Goal: Book appointment/travel/reservation

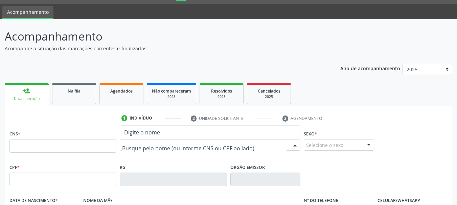
scroll to position [18, 0]
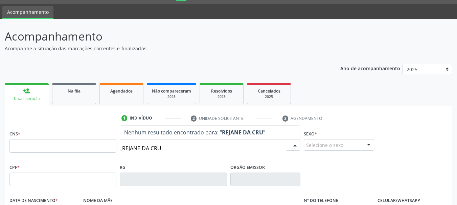
type input "REJANE DA CRUZ"
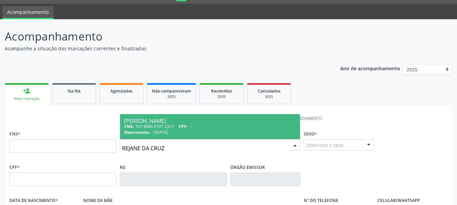
click at [163, 133] on span "18/09/1997" at bounding box center [160, 132] width 16 height 6
type input "707 8066 0197 2317"
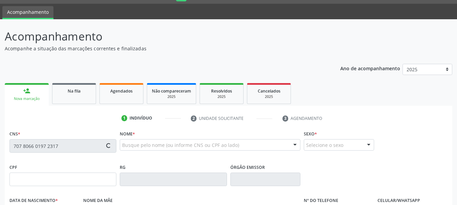
type input "18/09/1997"
type input "Ivaneide Santos da Cruz"
type input "(74) 99913-8588"
type input "S/N"
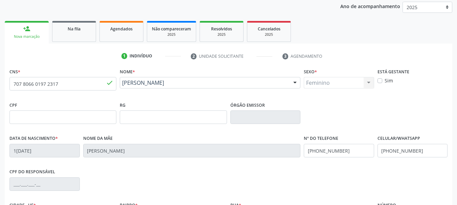
scroll to position [161, 0]
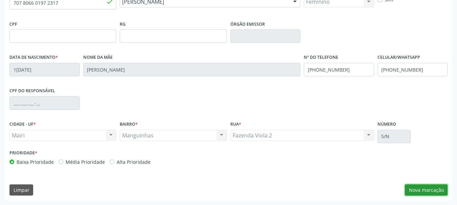
click at [421, 192] on button "Nova marcação" at bounding box center [426, 190] width 43 height 11
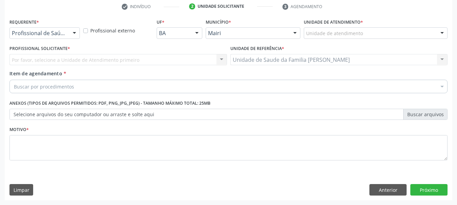
scroll to position [130, 0]
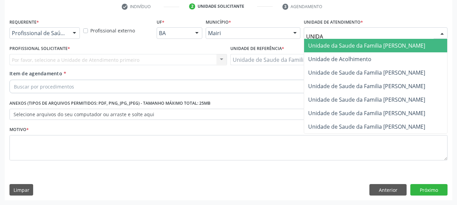
type input "UNIDAD"
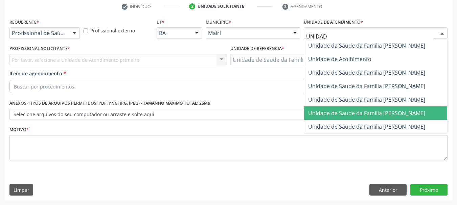
click at [369, 118] on span "Unidade de Saude da Familia [PERSON_NAME]" at bounding box center [375, 114] width 143 height 14
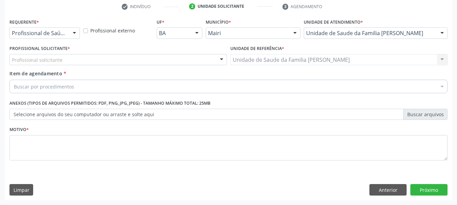
click at [118, 60] on div "Profissional solicitante" at bounding box center [117, 59] width 217 height 11
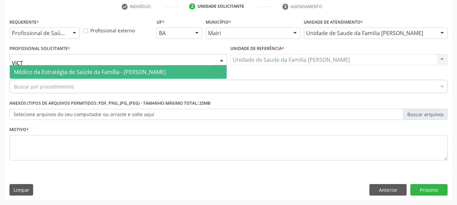
type input "VICTO"
click at [44, 71] on span "Médico da Estratégia de Saúde da Família - Victor Oliveira Carneiro" at bounding box center [90, 71] width 152 height 7
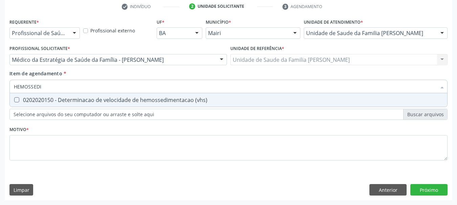
type input "HEMOSSEDIM"
click at [62, 105] on span "0202020150 - Determinacao de velocidade de hemossedimentacao (vhs)" at bounding box center [228, 100] width 437 height 14
checkbox \(vhs\) "true"
drag, startPoint x: 59, startPoint y: 82, endPoint x: 0, endPoint y: 89, distance: 59.6
click at [0, 89] on div "Acompanhamento Acompanhe a situação das marcações correntes e finalizadas Relat…" at bounding box center [228, 56] width 457 height 298
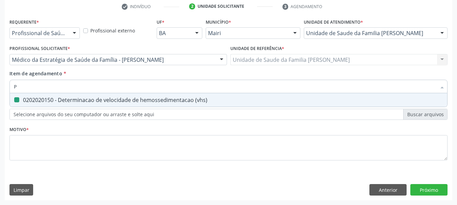
type input "PR"
checkbox \(vhs\) "false"
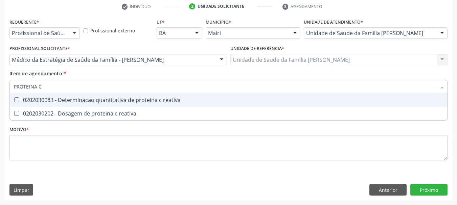
type input "PROTEINA C R"
click at [35, 102] on div "0202030083 - Determinacao quantitativa de proteina c reativa" at bounding box center [228, 99] width 429 height 5
checkbox reativa "true"
drag, startPoint x: 52, startPoint y: 86, endPoint x: 0, endPoint y: 83, distance: 52.5
click at [0, 83] on div "Acompanhamento Acompanhe a situação das marcações correntes e finalizadas Relat…" at bounding box center [228, 56] width 457 height 298
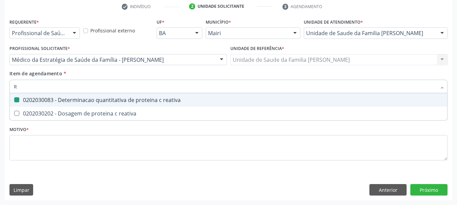
type input "RE"
checkbox reativa "false"
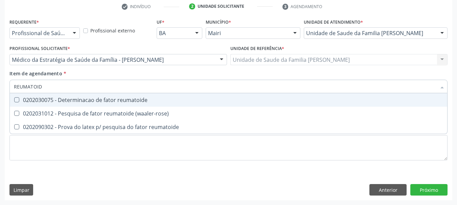
type input "REUMATOIDE"
click at [65, 103] on div "0202030075 - Determinacao de fator reumatoide" at bounding box center [228, 99] width 429 height 5
checkbox reumatoide "true"
drag, startPoint x: 55, startPoint y: 90, endPoint x: 0, endPoint y: 88, distance: 55.5
click at [0, 88] on div "Acompanhamento Acompanhe a situação das marcações correntes e finalizadas Relat…" at bounding box center [228, 56] width 457 height 298
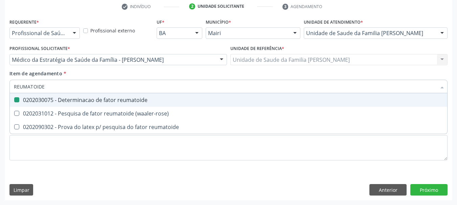
type input "F"
checkbox reumatoide "false"
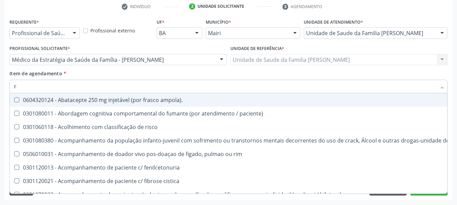
type input "FA"
checkbox c "true"
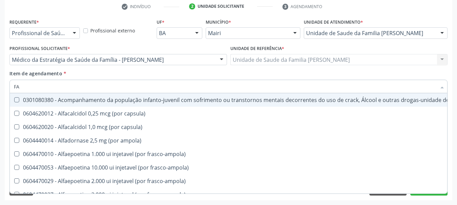
type input "FAN"
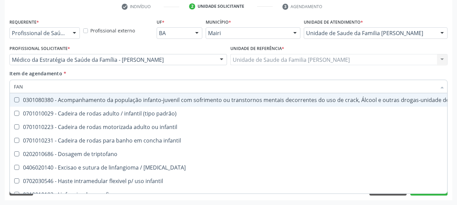
click at [3, 91] on div "Acompanhamento Acompanhe a situação das marcações correntes e finalizadas Relat…" at bounding box center [228, 56] width 457 height 298
checkbox padrão\) "true"
checkbox infantil "true"
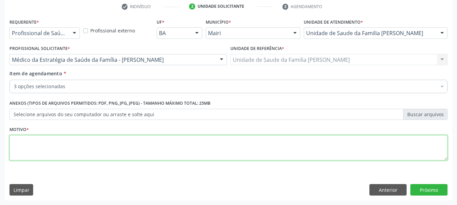
click at [18, 143] on textarea at bounding box center [228, 148] width 438 height 26
type textarea "m"
type textarea "M06"
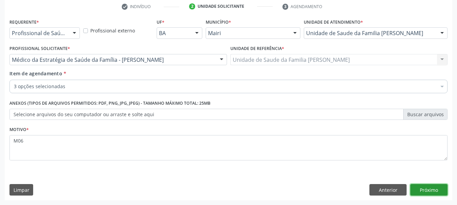
click at [427, 195] on button "Próximo" at bounding box center [428, 189] width 37 height 11
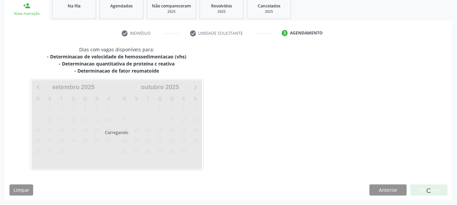
scroll to position [123, 0]
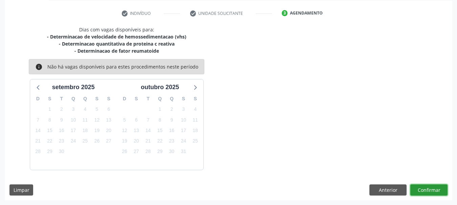
click at [425, 194] on button "Confirmar" at bounding box center [428, 190] width 37 height 11
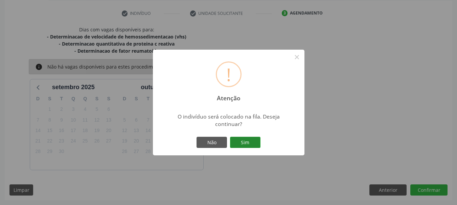
click at [258, 148] on button "Sim" at bounding box center [245, 142] width 30 height 11
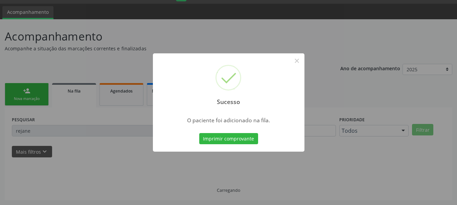
scroll to position [18, 0]
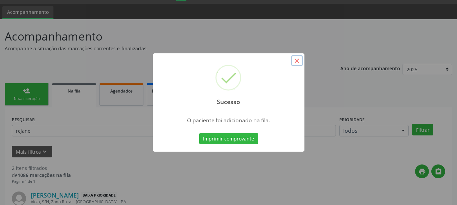
click at [296, 61] on button "×" at bounding box center [296, 60] width 11 height 11
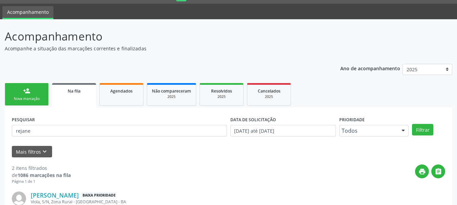
click at [24, 105] on link "person_add Nova marcação" at bounding box center [27, 94] width 44 height 23
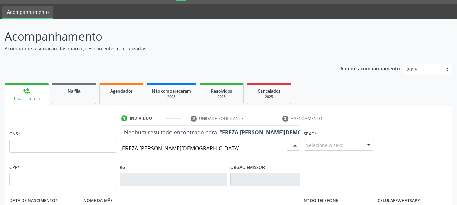
type input "EREZA MARIA DE JESUS"
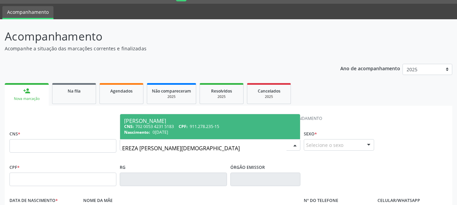
click at [197, 129] on div "CNS: 702 0053 4231 5183 CPF: 911.278.235-15" at bounding box center [210, 127] width 172 height 6
type input "702 0053 4231 5183"
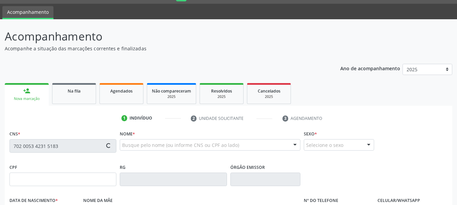
type input "911.278.235-15"
type input "06/10/1952"
type input "Aurelina Maria de Jesus"
type input "(99) 99999-9999"
type input "S/N"
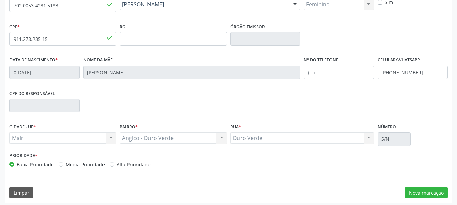
scroll to position [161, 0]
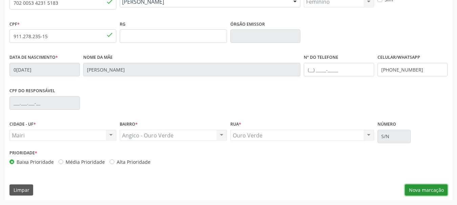
click at [417, 190] on button "Nova marcação" at bounding box center [426, 190] width 43 height 11
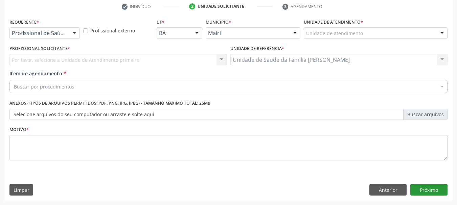
scroll to position [130, 0]
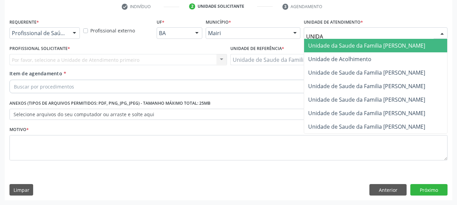
type input "UNIDAD"
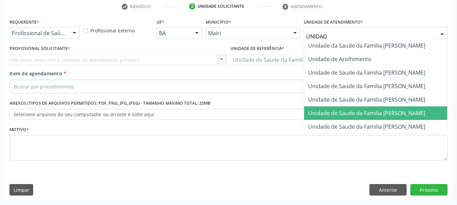
click at [400, 111] on span "Unidade de Saude da Familia [PERSON_NAME]" at bounding box center [366, 113] width 117 height 7
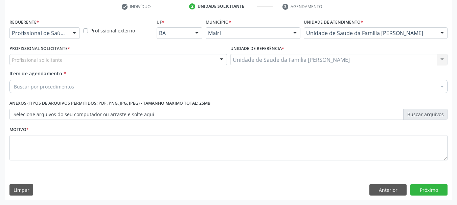
click at [113, 61] on div "Profissional solicitante" at bounding box center [117, 59] width 217 height 11
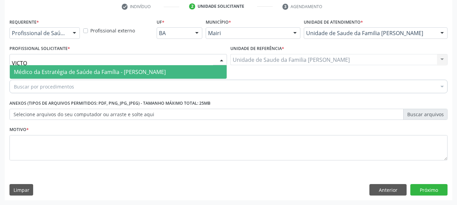
type input "VICTOR"
click at [117, 74] on span "Médico da Estratégia de Saúde da Família - Victor Oliveira Carneiro" at bounding box center [90, 71] width 152 height 7
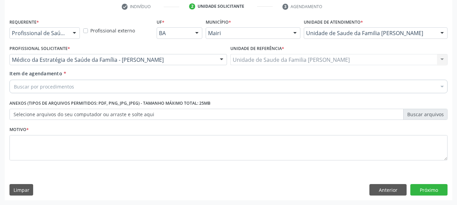
click at [127, 84] on div "Buscar por procedimentos" at bounding box center [228, 87] width 438 height 14
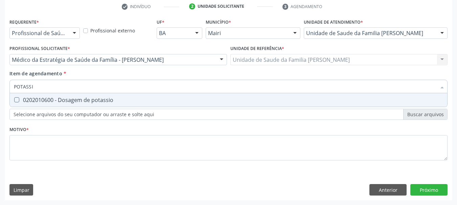
type input "POTASSIO"
click at [82, 98] on div "0202010600 - Dosagem de potassio" at bounding box center [228, 99] width 429 height 5
checkbox potassio "true"
drag, startPoint x: 55, startPoint y: 88, endPoint x: 0, endPoint y: 91, distance: 55.2
click at [0, 91] on div "Acompanhamento Acompanhe a situação das marcações correntes e finalizadas Relat…" at bounding box center [228, 56] width 457 height 298
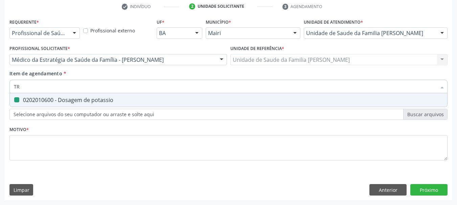
type input "TRI"
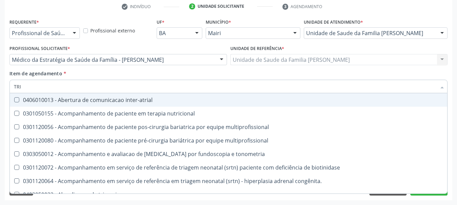
checkbox inter-atrial "false"
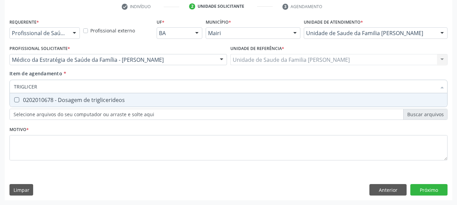
type input "TRIGLICERI"
click at [45, 100] on div "0202010678 - Dosagem de triglicerideos" at bounding box center [228, 99] width 429 height 5
checkbox triglicerideos "true"
drag, startPoint x: 40, startPoint y: 89, endPoint x: 0, endPoint y: 92, distance: 40.0
click at [0, 92] on div "Acompanhamento Acompanhe a situação das marcações correntes e finalizadas Relat…" at bounding box center [228, 56] width 457 height 298
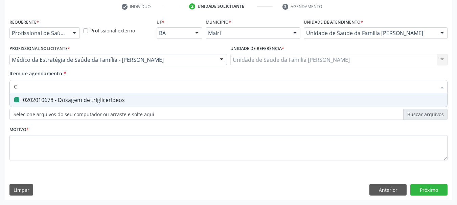
type input "CR"
checkbox triglicerideos "false"
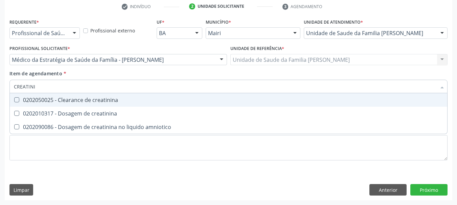
type input "CREATININ"
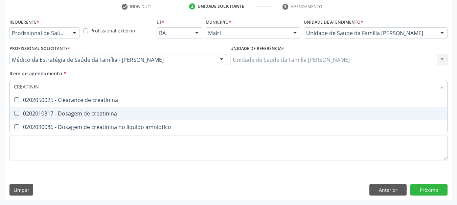
click at [70, 112] on div "0202010317 - Dosagem de creatinina" at bounding box center [228, 113] width 429 height 5
checkbox creatinina "true"
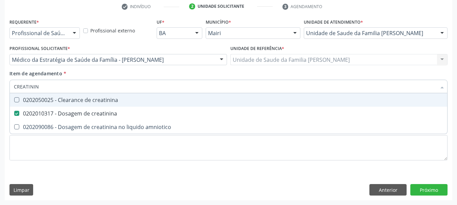
drag, startPoint x: 50, startPoint y: 89, endPoint x: 0, endPoint y: 95, distance: 50.5
click at [0, 95] on div "Acompanhamento Acompanhe a situação das marcações correntes e finalizadas Relat…" at bounding box center [228, 56] width 457 height 298
type input "A"
checkbox creatinina "false"
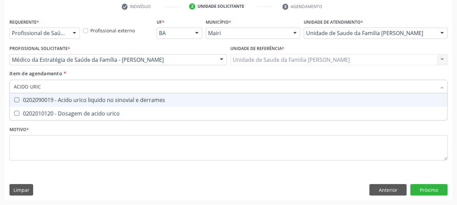
type input "ACIDO URICO"
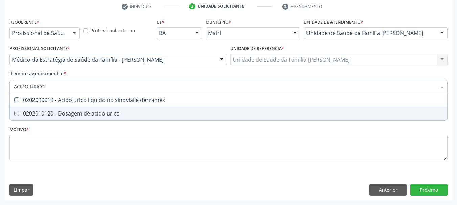
click at [49, 114] on div "0202010120 - Dosagem de acido urico" at bounding box center [228, 113] width 429 height 5
checkbox urico "true"
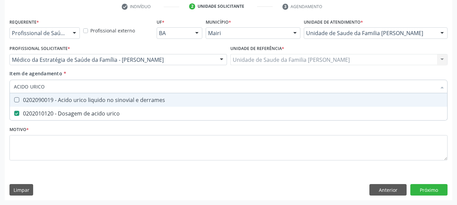
drag, startPoint x: 52, startPoint y: 88, endPoint x: 0, endPoint y: 98, distance: 53.4
click at [0, 98] on div "Acompanhamento Acompanhe a situação das marcações correntes e finalizadas Relat…" at bounding box center [228, 56] width 457 height 298
type input "UR"
checkbox urico "false"
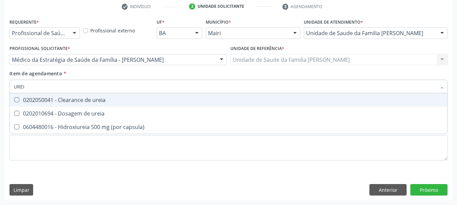
type input "UREIA"
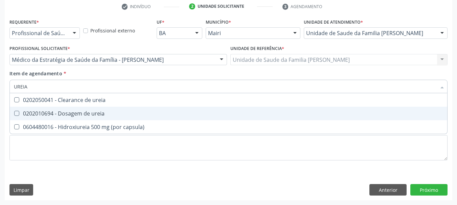
click at [26, 116] on div "0202010694 - Dosagem de ureia" at bounding box center [228, 113] width 429 height 5
checkbox ureia "true"
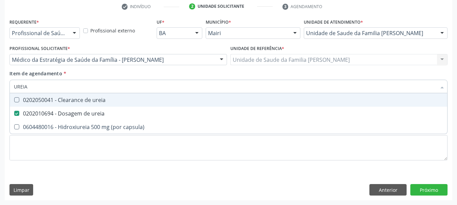
drag, startPoint x: 32, startPoint y: 87, endPoint x: 2, endPoint y: 90, distance: 29.6
click at [2, 90] on div "Acompanhamento Acompanhe a situação das marcações correntes e finalizadas Relat…" at bounding box center [228, 56] width 457 height 298
checkbox ureia "false"
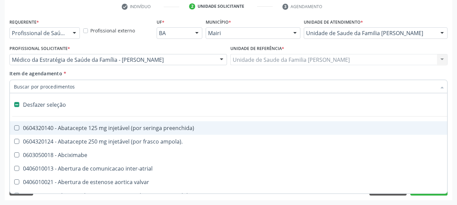
type input "U"
checkbox ureia "true"
checkbox transplante "true"
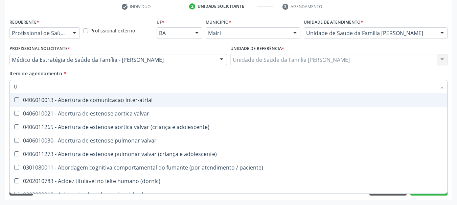
type input "UR"
checkbox lisa "true"
checkbox nivel "true"
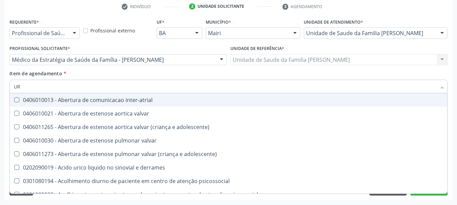
type input "URI"
checkbox b "true"
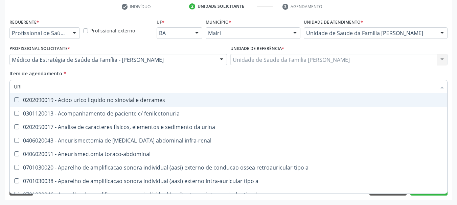
type input "URIN"
checkbox urico "false"
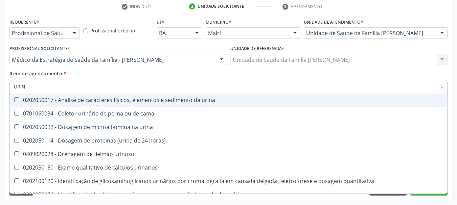
type input "URINA"
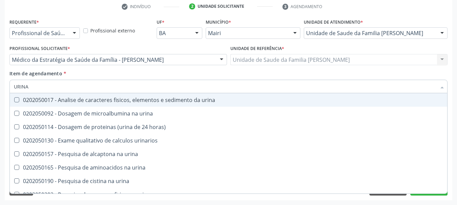
click at [38, 103] on div "0202050017 - Analise de caracteres fisicos, elementos e sedimento da urina" at bounding box center [228, 99] width 429 height 5
checkbox urina "true"
drag, startPoint x: 34, startPoint y: 88, endPoint x: 0, endPoint y: 94, distance: 34.9
click at [0, 94] on div "Acompanhamento Acompanhe a situação das marcações correntes e finalizadas Relat…" at bounding box center [228, 56] width 457 height 298
type input "HE"
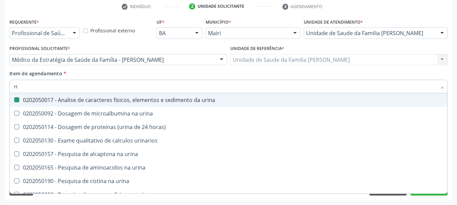
checkbox urina "false"
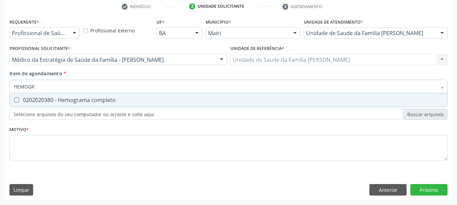
type input "HEMOGRA"
click at [19, 105] on span "0202020380 - Hemograma completo" at bounding box center [228, 100] width 437 height 14
checkbox completo "true"
drag, startPoint x: 44, startPoint y: 82, endPoint x: 0, endPoint y: 98, distance: 46.7
click at [0, 98] on div "Acompanhamento Acompanhe a situação das marcações correntes e finalizadas Relat…" at bounding box center [228, 56] width 457 height 298
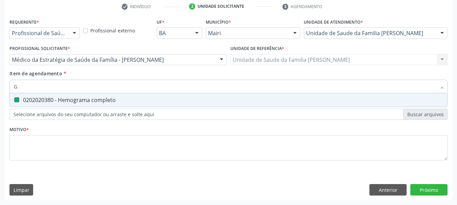
type input "GL"
checkbox completo "false"
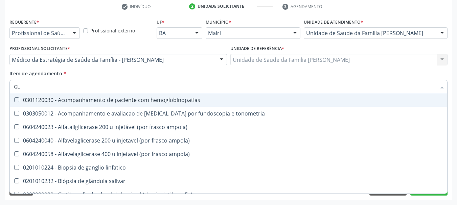
type input "GLI"
checkbox globular "true"
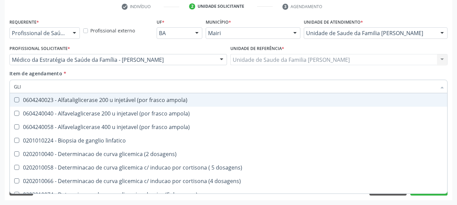
type input "GLIC"
checkbox glicosilada "true"
checkbox triglicerideos "false"
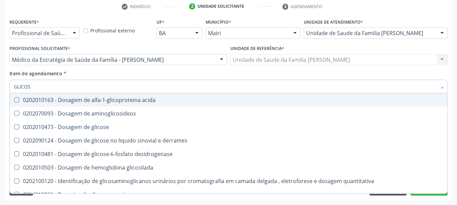
type input "GLICOSE"
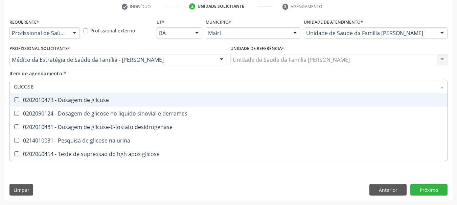
click at [20, 100] on div "0202010473 - Dosagem de glicose" at bounding box center [228, 99] width 429 height 5
checkbox glicose "true"
drag, startPoint x: 42, startPoint y: 89, endPoint x: 0, endPoint y: 94, distance: 41.9
click at [0, 94] on div "Acompanhamento Acompanhe a situação das marcações correntes e finalizadas Relat…" at bounding box center [228, 56] width 457 height 298
type input "GL"
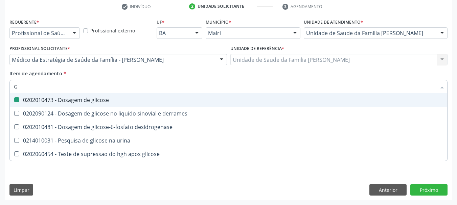
checkbox glicose "false"
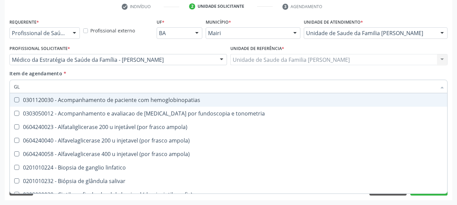
type input "GLI"
checkbox campimetria\) "true"
checkbox globular "true"
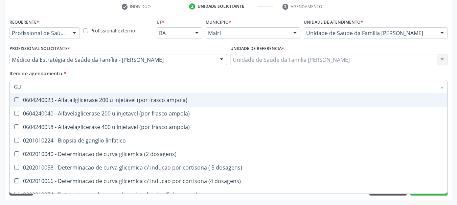
type input "GLIC"
checkbox aminoglicosideos "true"
checkbox glicose "false"
checkbox glicosilada "true"
checkbox triglicerideos "false"
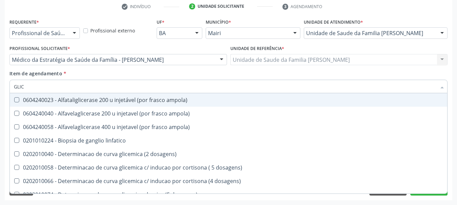
type input "GLICO"
checkbox ampola\) "true"
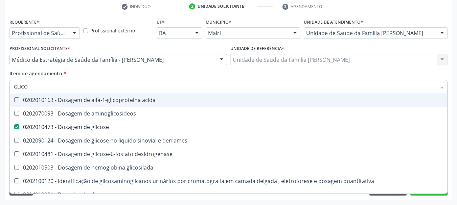
type input "GLICOS"
checkbox aminoglicosideos "true"
checkbox glicose "false"
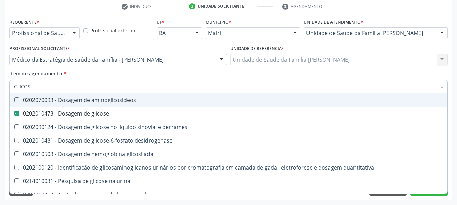
type input "GLICOSI"
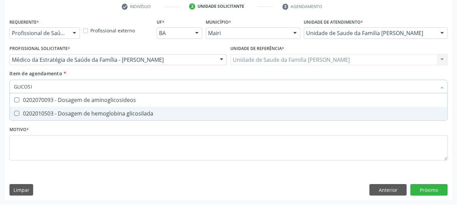
click at [55, 116] on div "0202010503 - Dosagem de hemoglobina glicosilada" at bounding box center [228, 113] width 429 height 5
checkbox glicosilada "true"
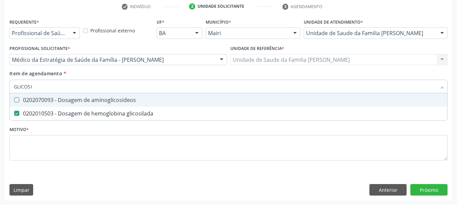
drag, startPoint x: 36, startPoint y: 89, endPoint x: 0, endPoint y: 95, distance: 36.5
click at [0, 95] on div "Acompanhamento Acompanhe a situação das marcações correntes e finalizadas Relat…" at bounding box center [228, 56] width 457 height 298
type input "CO"
checkbox glicosilada "false"
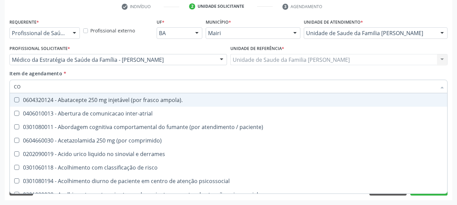
type input "COL"
checkbox urina "false"
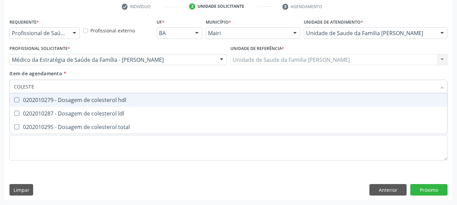
type input "COLESTER"
click at [16, 100] on hdl at bounding box center [16, 99] width 5 height 5
click at [14, 100] on hdl "checkbox" at bounding box center [12, 100] width 4 height 4
checkbox hdl "true"
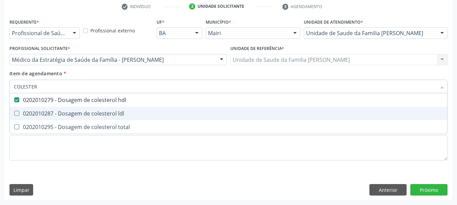
click at [32, 112] on div "0202010287 - Dosagem de colesterol ldl" at bounding box center [228, 113] width 429 height 5
checkbox ldl "true"
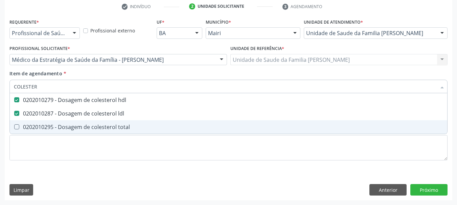
click at [44, 124] on div "0202010295 - Dosagem de colesterol total" at bounding box center [228, 126] width 429 height 5
checkbox total "true"
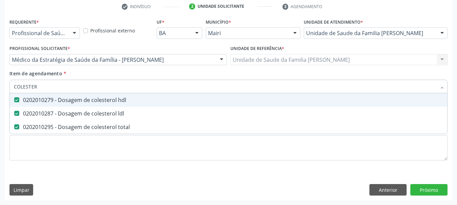
drag, startPoint x: 41, startPoint y: 85, endPoint x: 0, endPoint y: 100, distance: 44.0
click at [3, 98] on div "Acompanhamento Acompanhe a situação das marcações correntes e finalizadas Relat…" at bounding box center [228, 56] width 457 height 298
checkbox hdl "false"
checkbox ldl "false"
checkbox total "false"
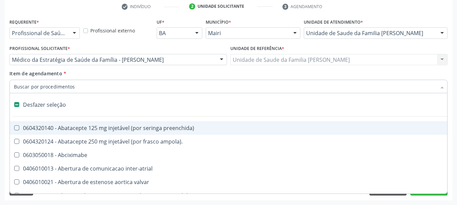
click at [6, 108] on div "Requerente * Profissional de Saúde Profissional de Saúde Paciente Nenhum result…" at bounding box center [228, 109] width 447 height 184
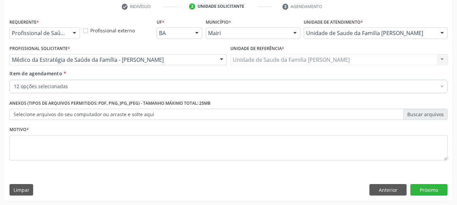
checkbox potassio "true"
checkbox triglicerideos "true"
checkbox creatinina "true"
checkbox urico "true"
checkbox ureia "true"
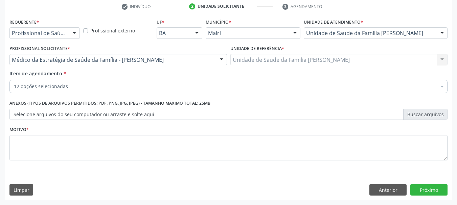
checkbox urina "true"
checkbox completo "true"
checkbox glicose "true"
checkbox glicosilada "true"
checkbox hdl "true"
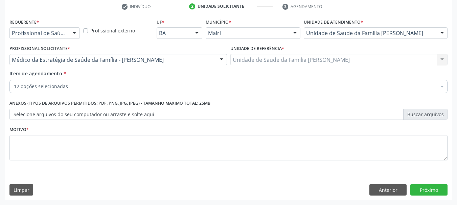
checkbox ldl "true"
checkbox total "true"
checkbox oncologia "false"
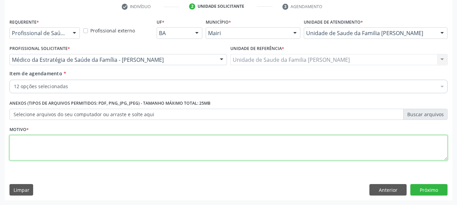
click at [41, 148] on textarea at bounding box center [228, 148] width 438 height 26
type textarea "a"
type textarea "Avaliação do Risco Cardiovascular/ HAS-DM"
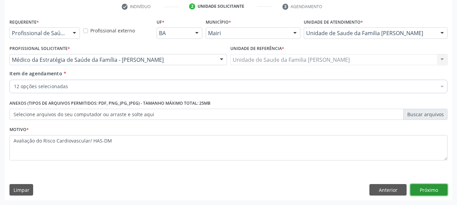
click at [435, 190] on button "Próximo" at bounding box center [428, 189] width 37 height 11
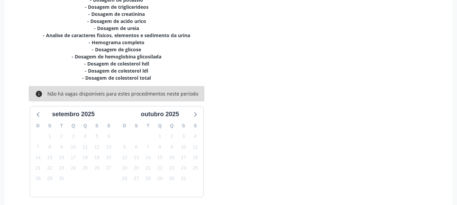
scroll to position [187, 0]
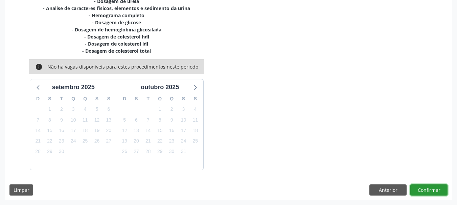
click at [414, 190] on button "Confirmar" at bounding box center [428, 190] width 37 height 11
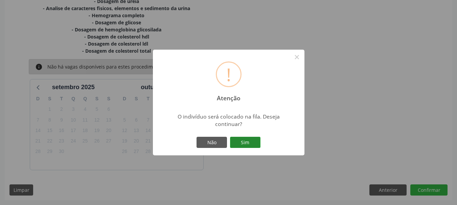
click at [246, 148] on button "Sim" at bounding box center [245, 142] width 30 height 11
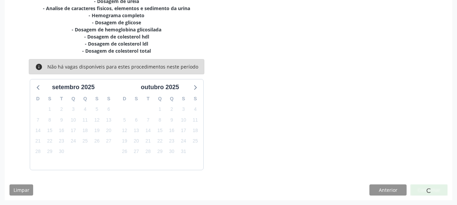
scroll to position [18, 0]
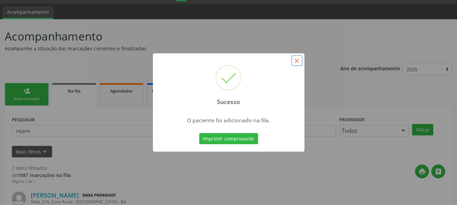
click at [297, 60] on button "×" at bounding box center [296, 60] width 11 height 11
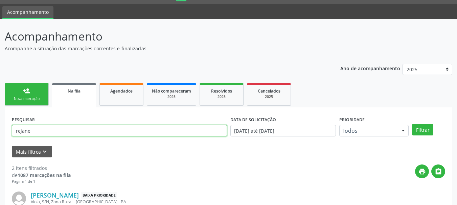
drag, startPoint x: 52, startPoint y: 128, endPoint x: 0, endPoint y: 127, distance: 52.4
click at [0, 127] on div "Acompanhamento Acompanhe a situação das marcações correntes e finalizadas Relat…" at bounding box center [228, 168] width 457 height 298
type input "sivaldo"
click at [412, 124] on button "Filtrar" at bounding box center [422, 129] width 21 height 11
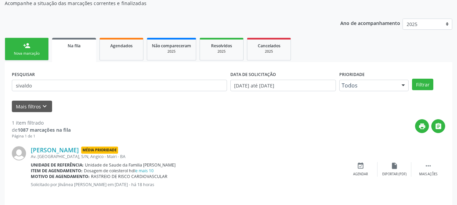
scroll to position [69, 0]
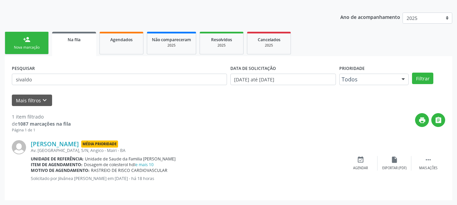
click at [26, 33] on link "person_add Nova marcação" at bounding box center [27, 43] width 44 height 23
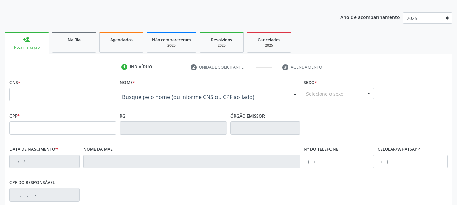
click at [138, 90] on div at bounding box center [210, 93] width 181 height 11
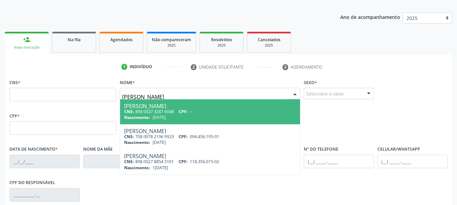
type input "miquele souza xav"
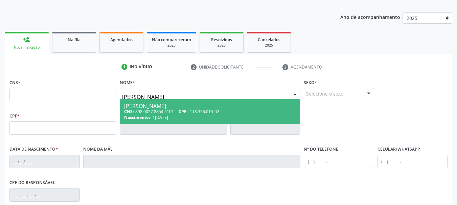
click at [171, 122] on span "Miquele Souza Xavier Almeida CNS: 898 0027 8854 5101 CPF: 118.356.015-02 Nascim…" at bounding box center [210, 111] width 180 height 25
type input "898 0027 8854 5101"
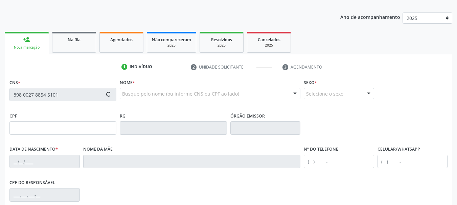
type input "118.356.015-02"
type input "18/12/2003"
type input "Adriana Xavier Almeida"
type input "(99) 96699-9999"
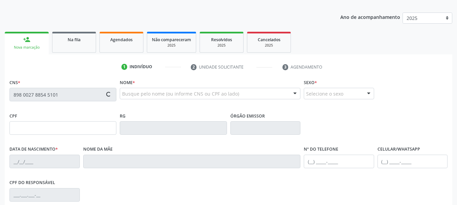
type input "041.915.935-52"
type input "15"
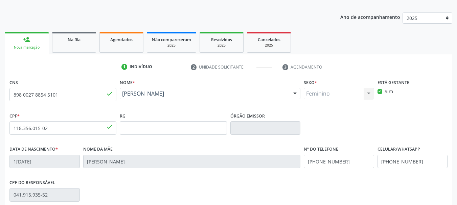
scroll to position [161, 0]
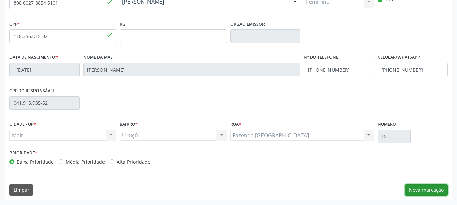
click at [434, 192] on button "Nova marcação" at bounding box center [426, 190] width 43 height 11
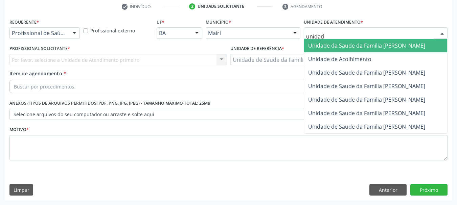
type input "unidade"
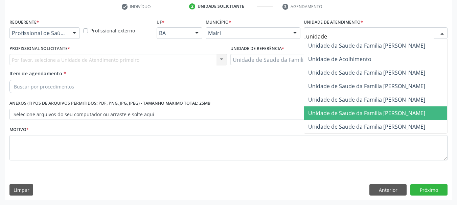
click at [363, 109] on span "Unidade de Saude da Familia [PERSON_NAME]" at bounding box center [375, 114] width 143 height 14
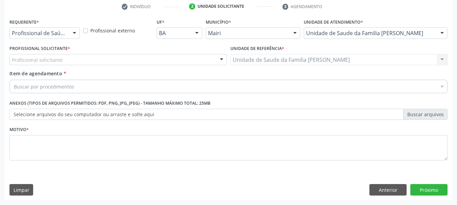
click at [134, 61] on div "Profissional solicitante" at bounding box center [117, 59] width 217 height 11
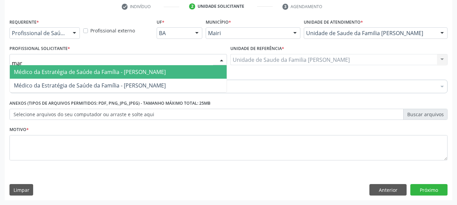
type input "mari"
click at [124, 73] on span "Médico da Estratégia de Saúde da Família - Maria Gabriela Almeida Gomes" at bounding box center [90, 71] width 152 height 7
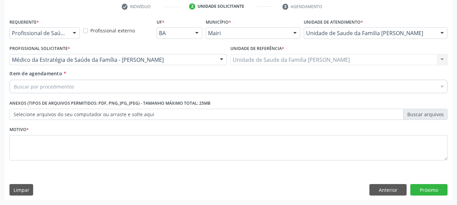
click at [108, 90] on div "Buscar por procedimentos" at bounding box center [228, 87] width 438 height 14
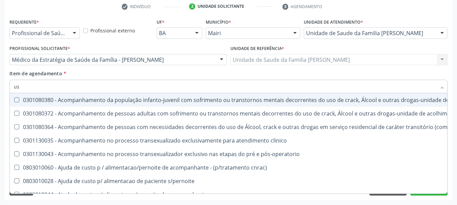
type input "u"
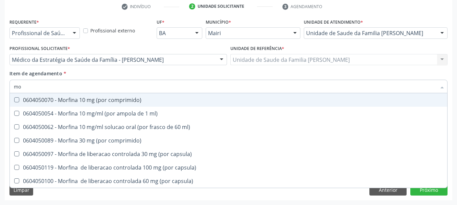
type input "m"
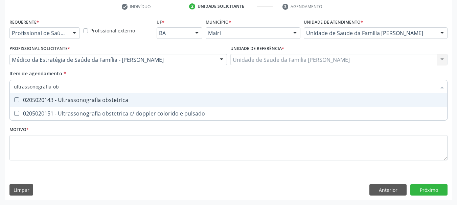
type input "ultrassonografia obs"
click at [112, 105] on span "0205020143 - Ultrassonografia obstetrica" at bounding box center [228, 100] width 437 height 14
checkbox obstetrica "true"
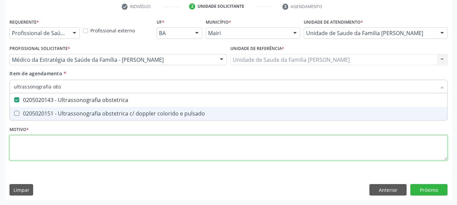
click at [139, 146] on div "Requerente * Profissional de Saúde Profissional de Saúde Paciente Nenhum result…" at bounding box center [228, 93] width 438 height 153
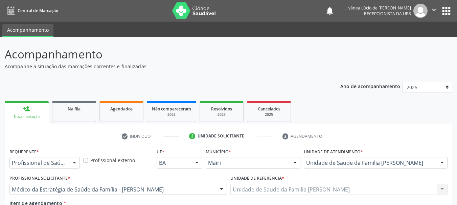
scroll to position [130, 0]
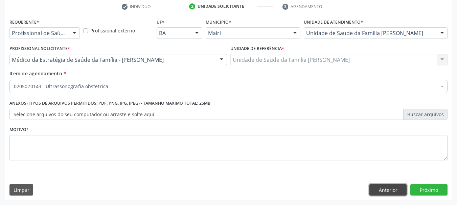
click at [387, 194] on button "Anterior" at bounding box center [387, 189] width 37 height 11
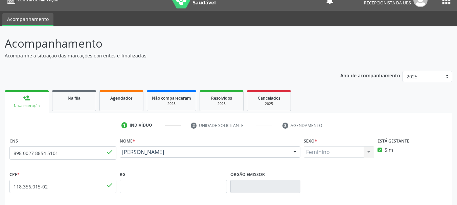
scroll to position [0, 0]
